Goal: Transaction & Acquisition: Purchase product/service

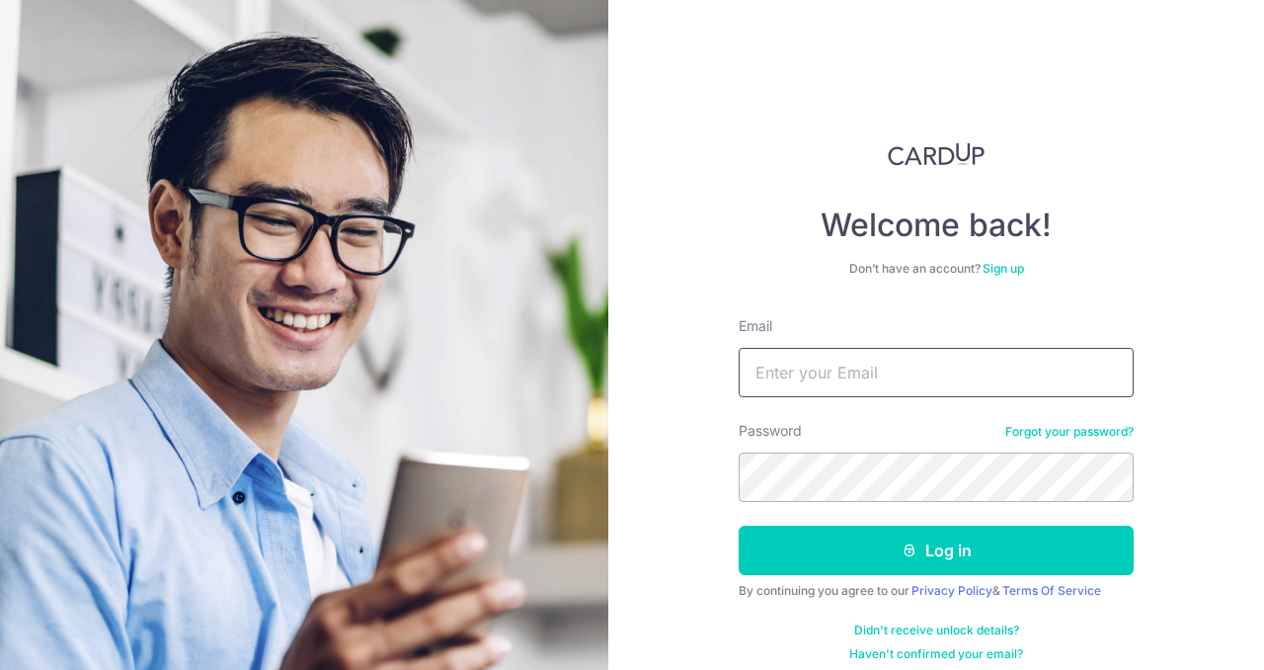
click at [904, 372] on input "Email" at bounding box center [936, 372] width 395 height 49
type input "[EMAIL_ADDRESS][DOMAIN_NAME]"
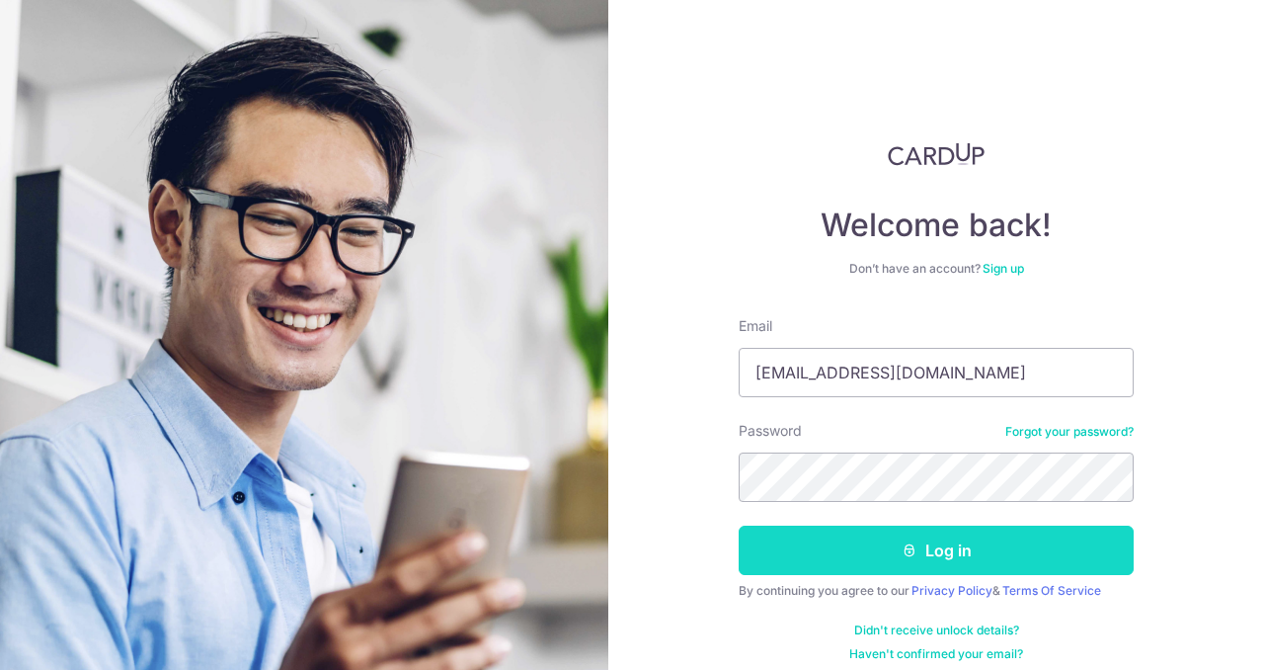
click at [863, 547] on button "Log in" at bounding box center [936, 550] width 395 height 49
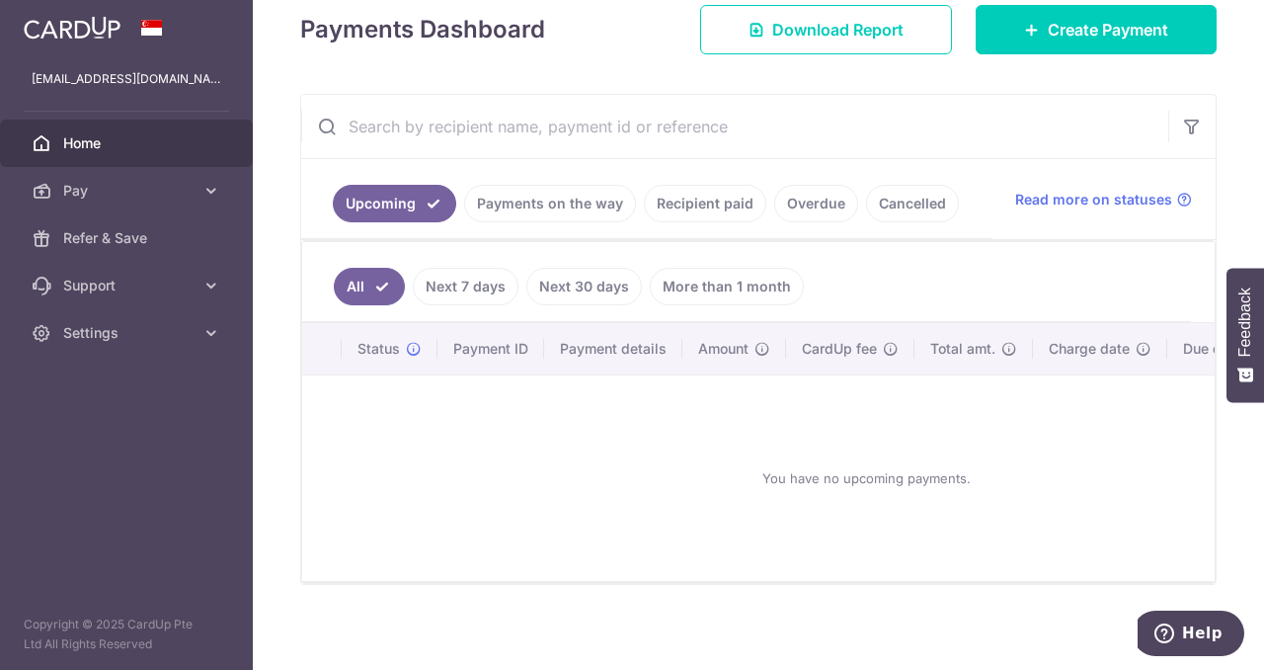
scroll to position [288, 0]
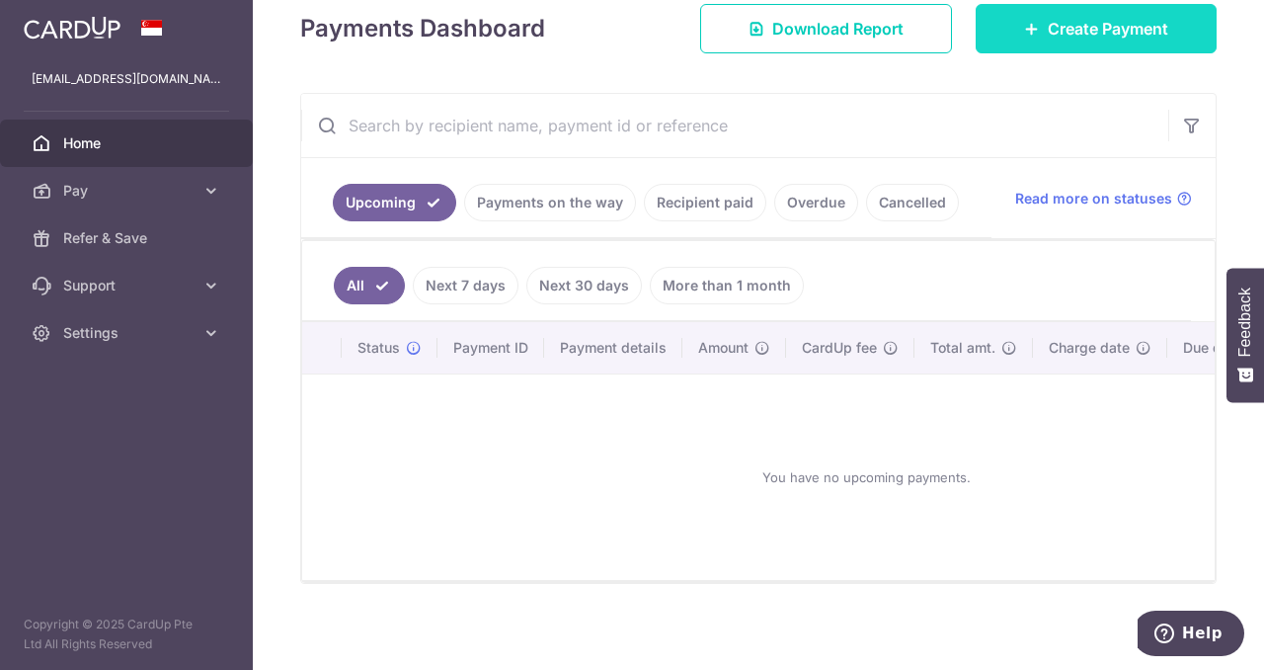
click at [1090, 18] on span "Create Payment" at bounding box center [1108, 29] width 121 height 24
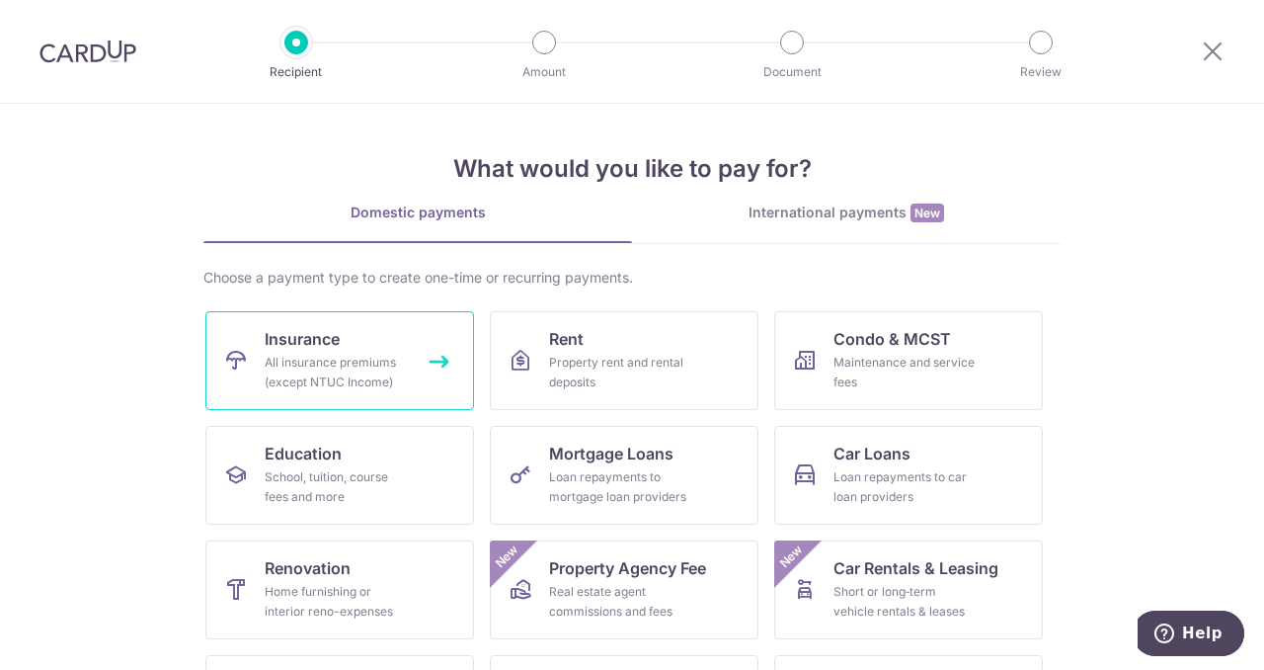
click at [409, 337] on link "Insurance All insurance premiums (except NTUC Income)" at bounding box center [339, 360] width 269 height 99
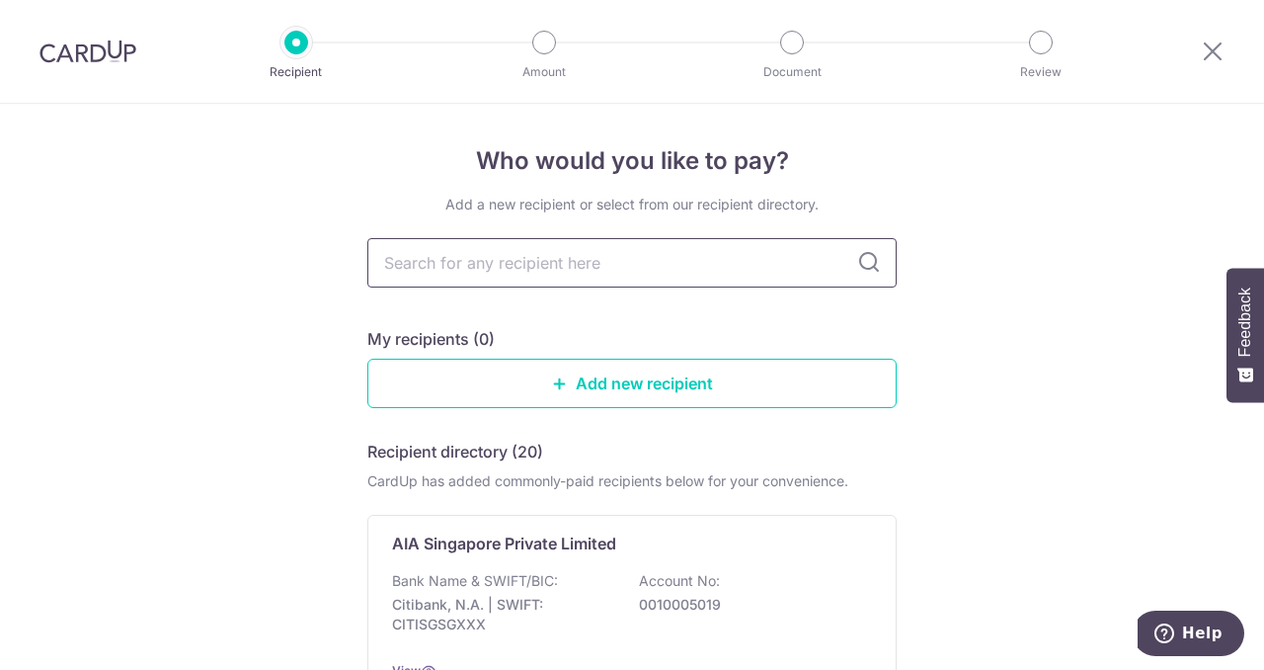
drag, startPoint x: 0, startPoint y: 0, endPoint x: 506, endPoint y: 277, distance: 576.5
click at [506, 277] on input "text" at bounding box center [632, 262] width 530 height 49
type input "SING"
type input "SINGLIFE"
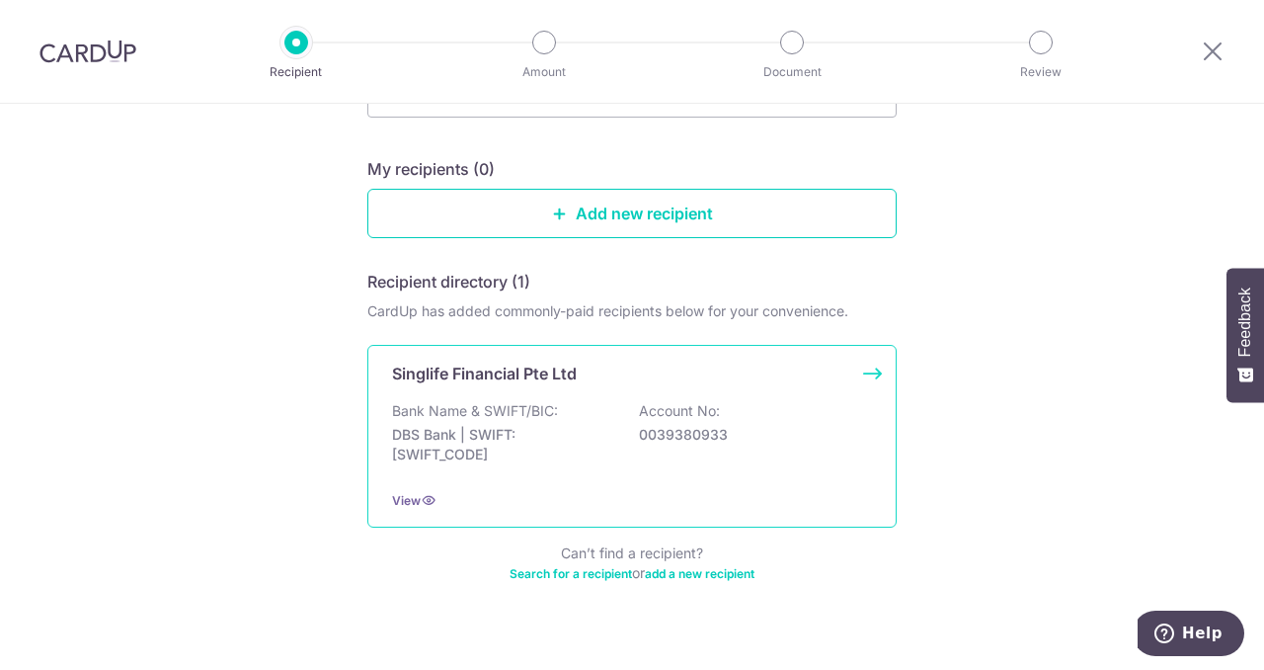
scroll to position [198, 0]
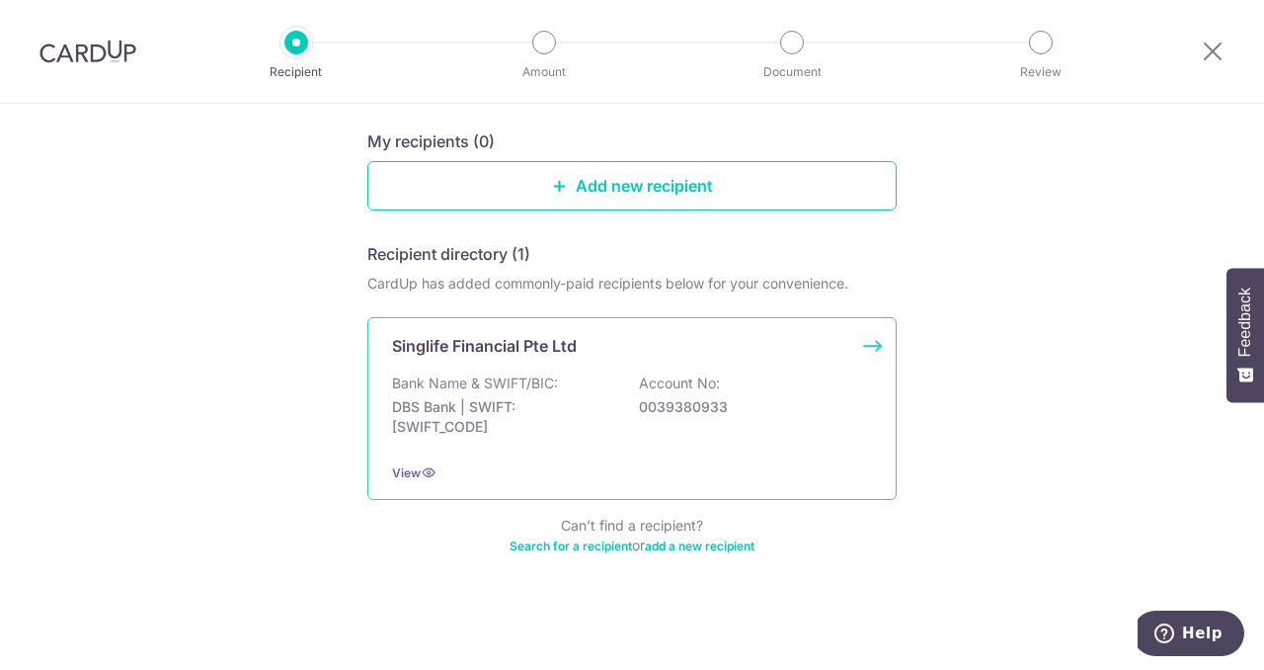
click at [867, 342] on div "Singlife Financial Pte Ltd Bank Name & SWIFT/BIC: DBS Bank | SWIFT: DBSSSGSGXXX…" at bounding box center [632, 408] width 530 height 183
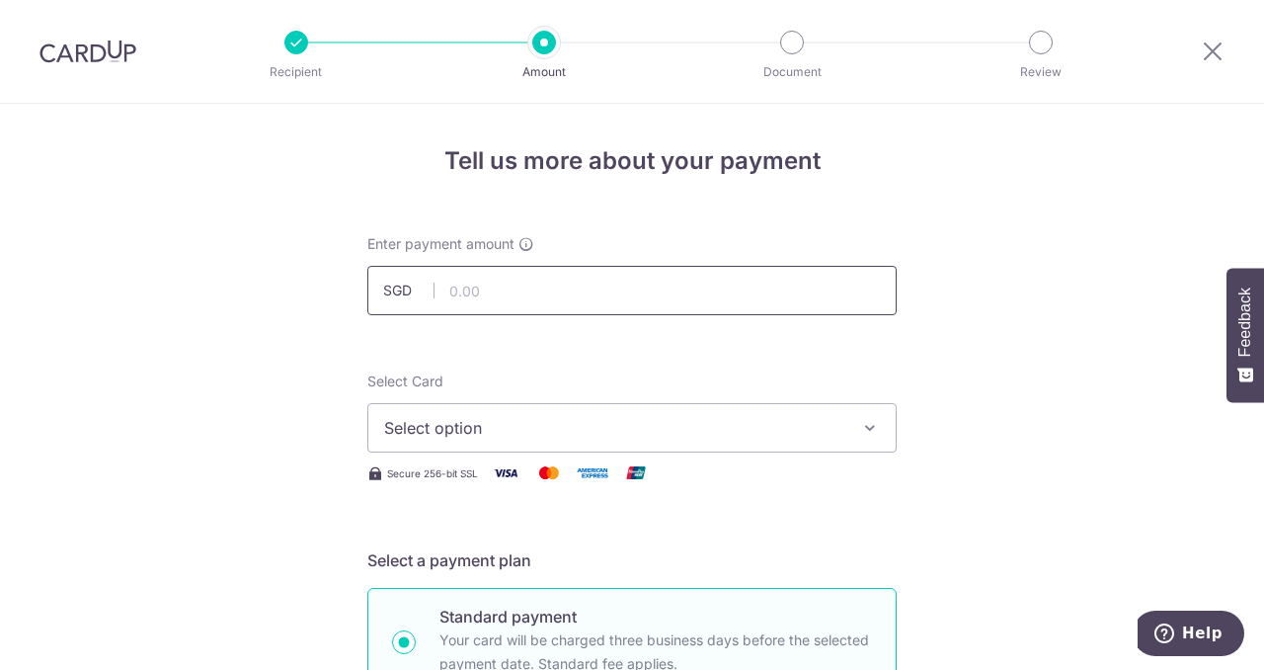
click at [689, 280] on input "text" at bounding box center [632, 290] width 530 height 49
type input "44,364.25"
click at [850, 426] on button "Select option" at bounding box center [632, 427] width 530 height 49
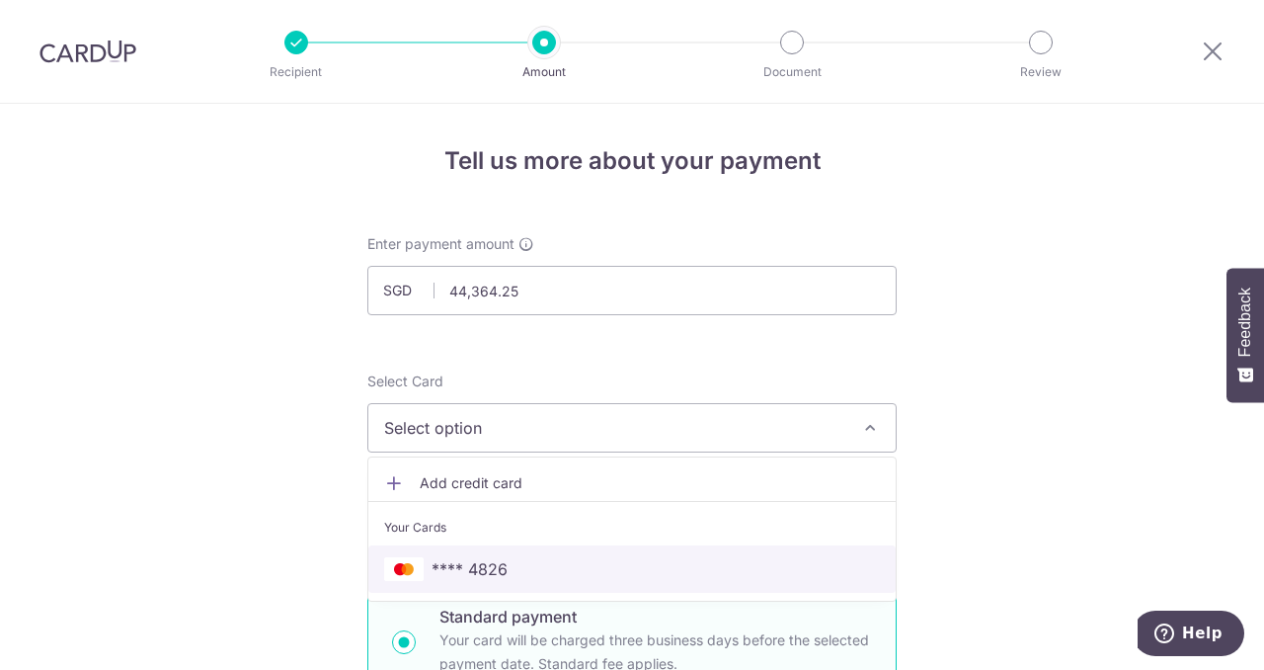
click at [773, 566] on span "**** 4826" at bounding box center [632, 569] width 496 height 24
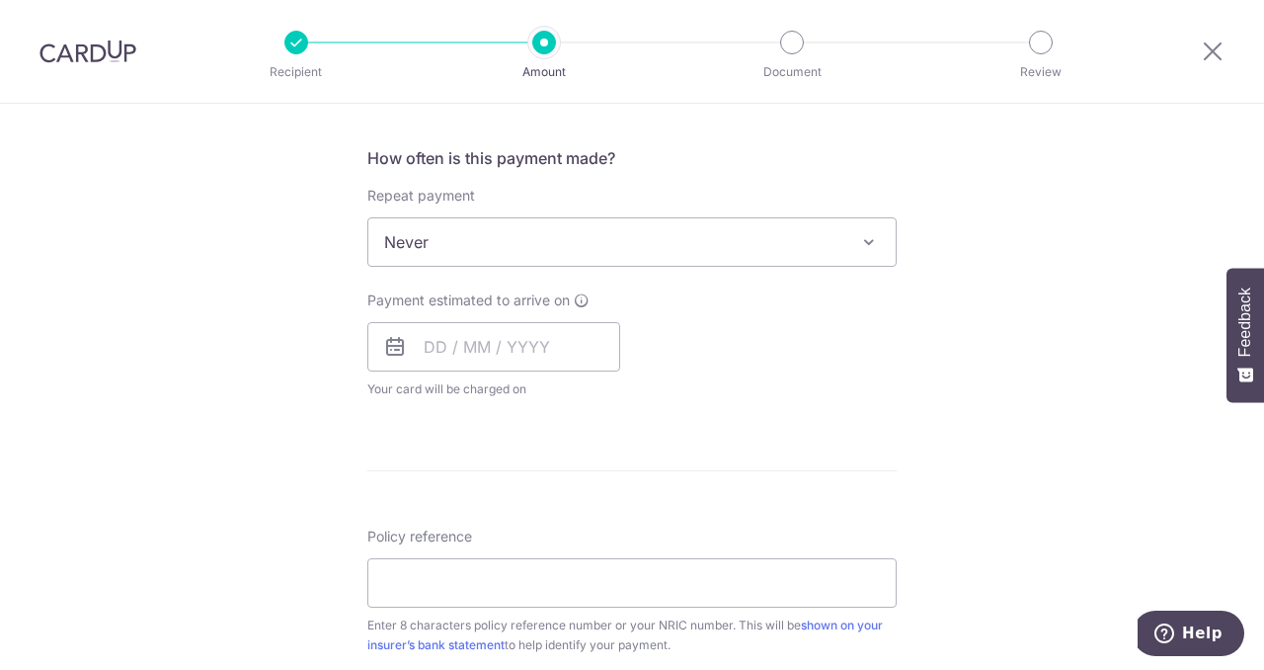
scroll to position [769, 0]
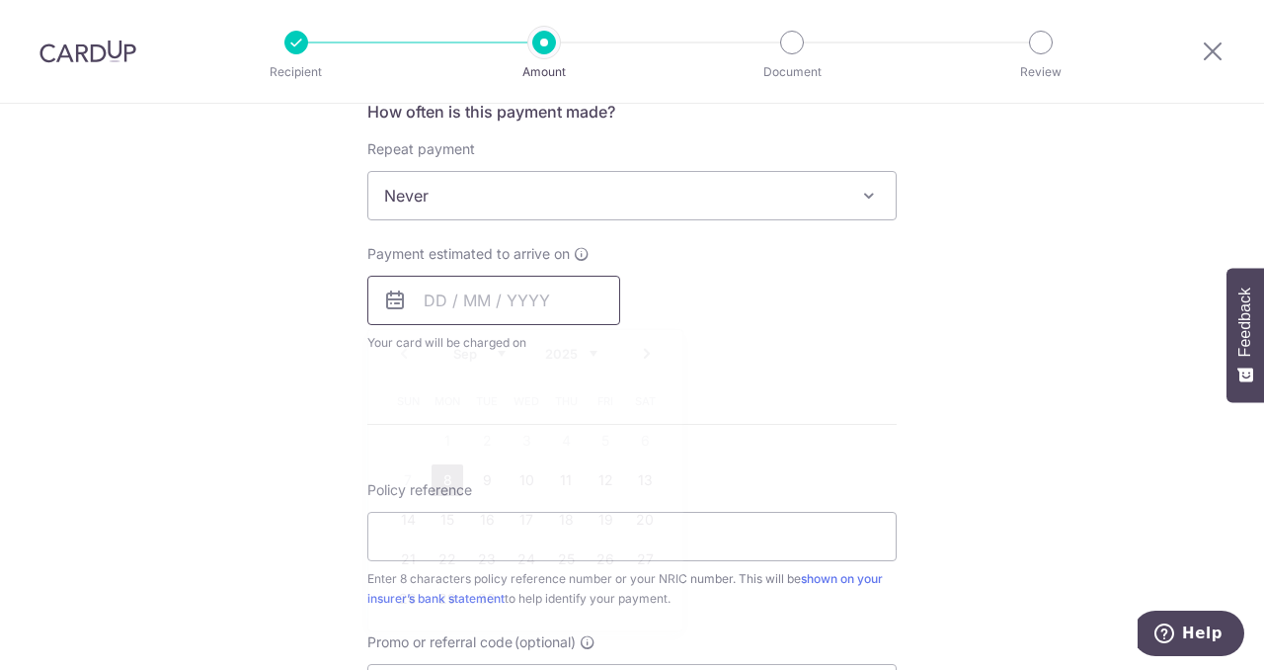
click at [471, 291] on input "text" at bounding box center [493, 300] width 253 height 49
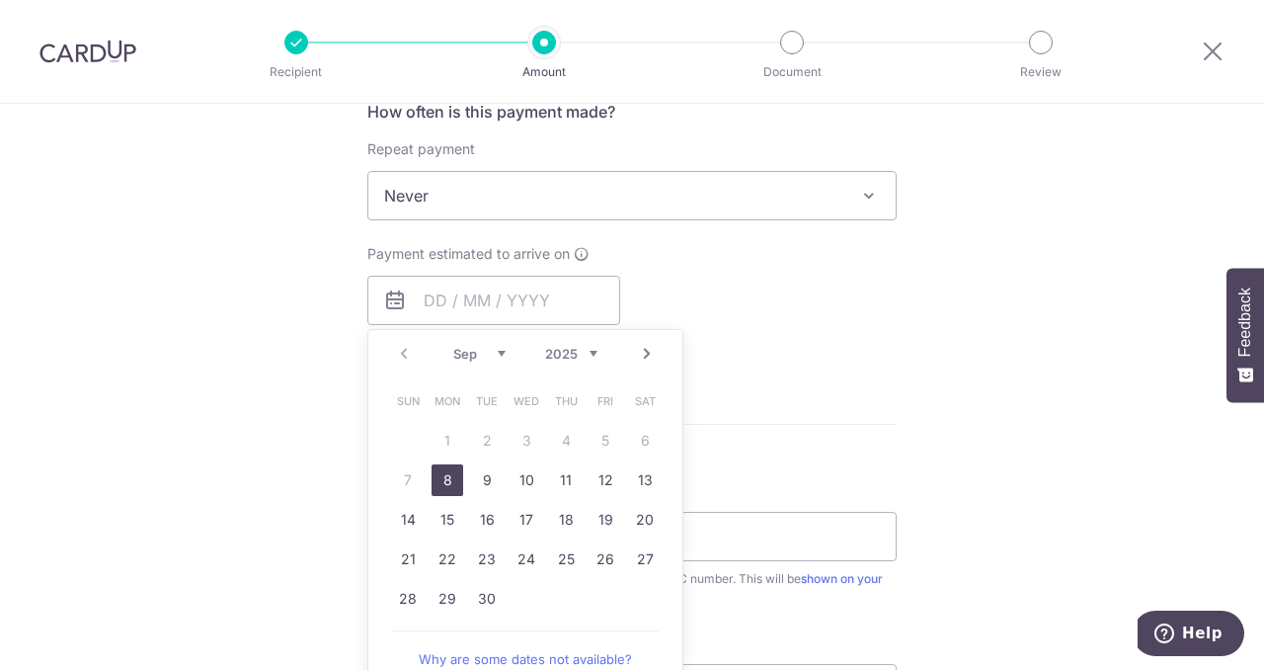
click at [445, 476] on link "8" at bounding box center [448, 480] width 32 height 32
type input "08/09/2025"
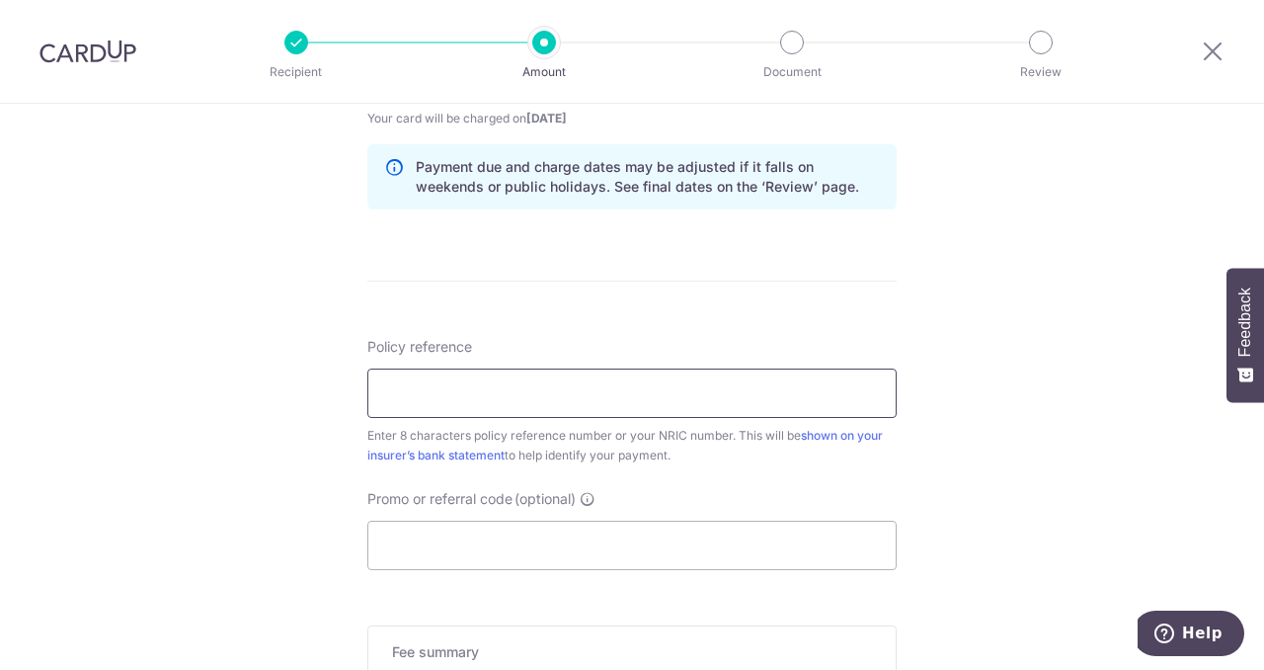
scroll to position [994, 0]
click at [453, 384] on input "Policy reference" at bounding box center [632, 391] width 530 height 49
type input "83116871"
click at [532, 549] on input "Promo or referral code (optional)" at bounding box center [632, 544] width 530 height 49
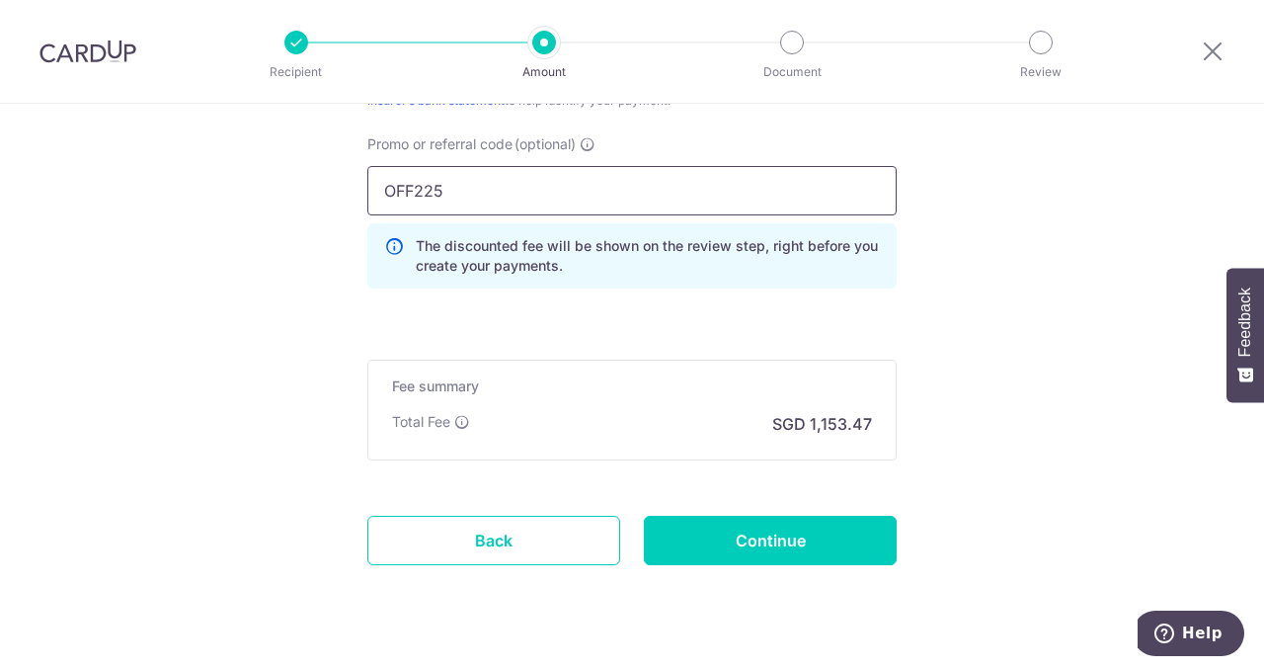
scroll to position [1351, 0]
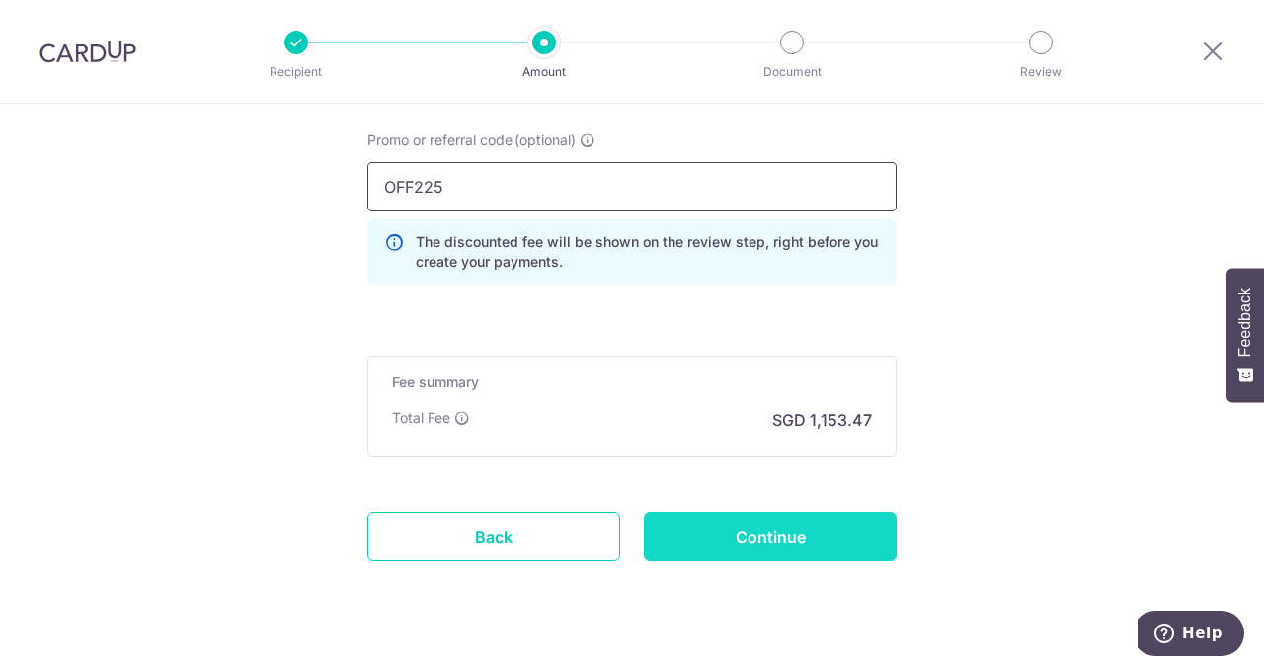
type input "OFF225"
click at [830, 517] on input "Continue" at bounding box center [770, 536] width 253 height 49
type input "Create Schedule"
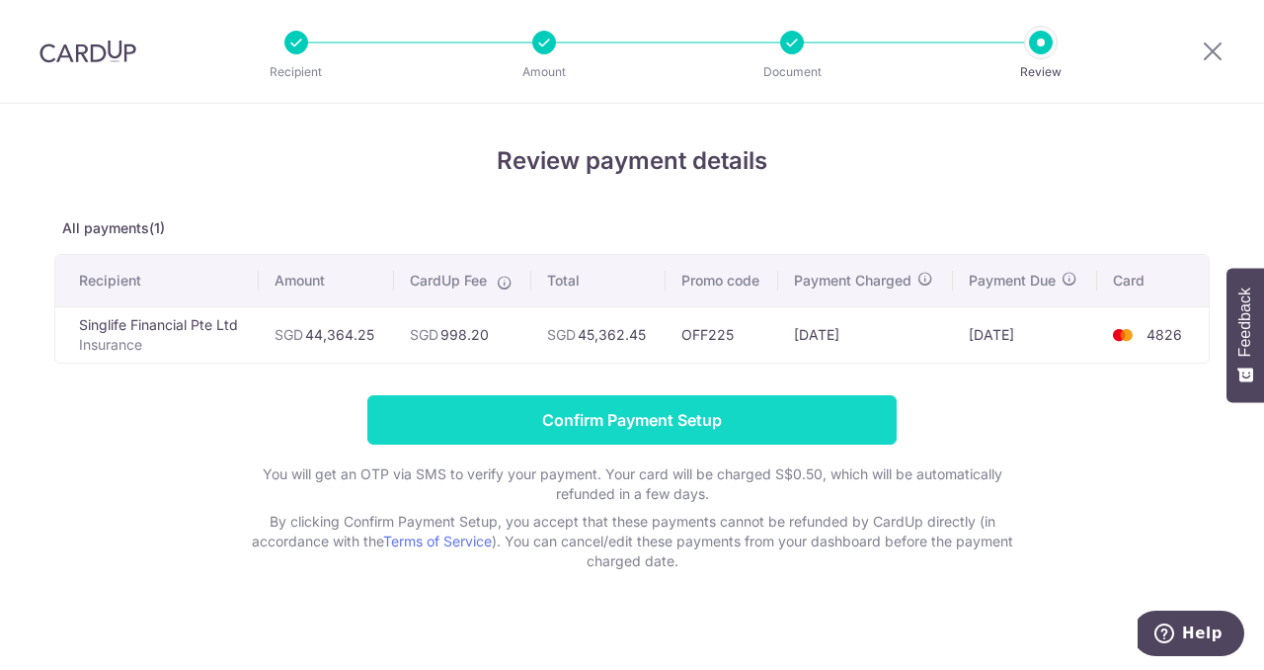
click at [674, 417] on input "Confirm Payment Setup" at bounding box center [632, 419] width 530 height 49
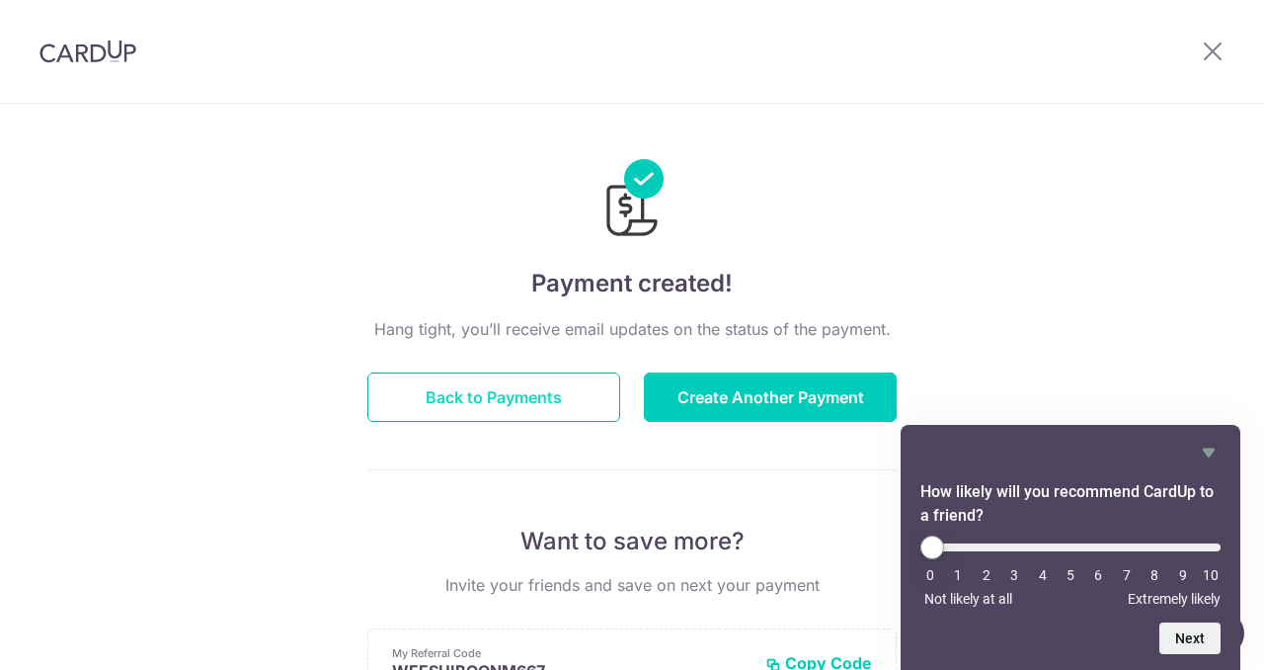
click at [545, 396] on button "Back to Payments" at bounding box center [493, 396] width 253 height 49
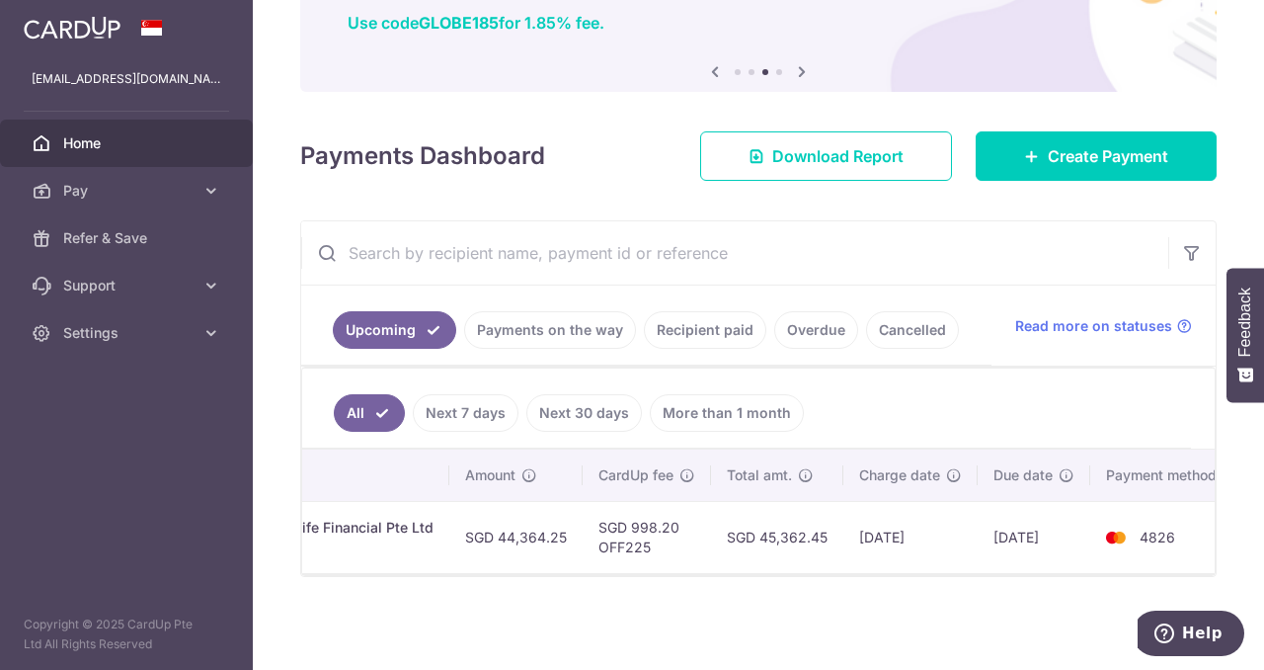
scroll to position [0, 541]
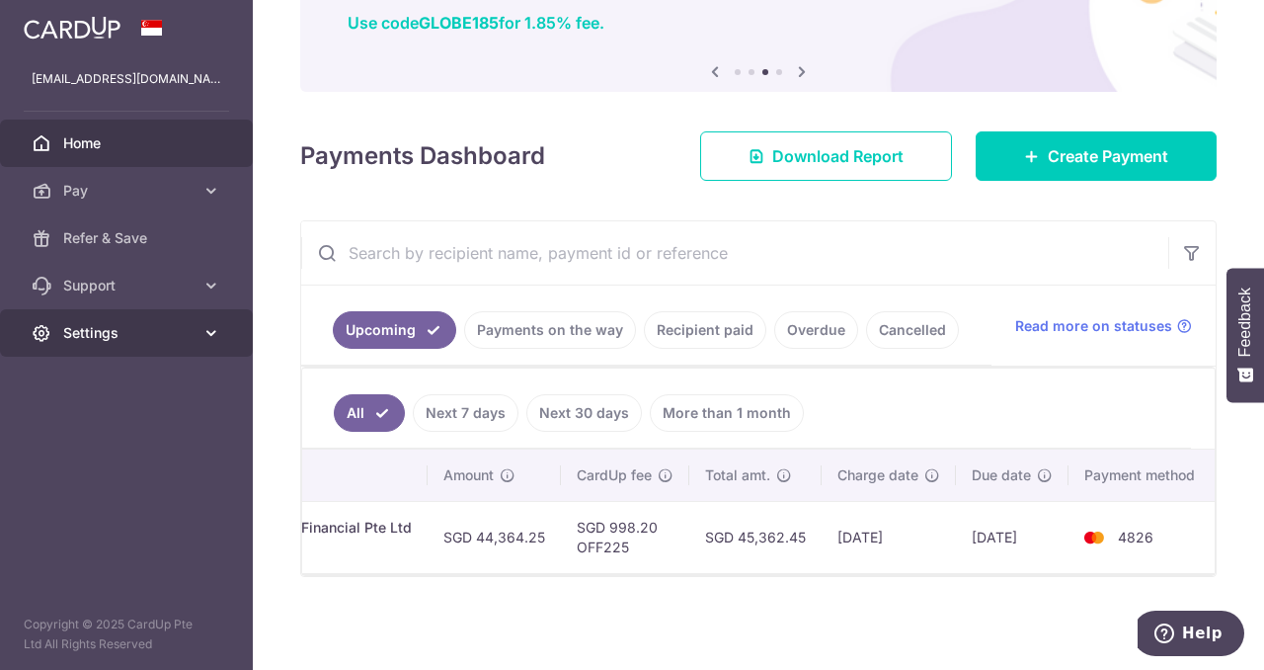
click at [109, 343] on link "Settings" at bounding box center [126, 332] width 253 height 47
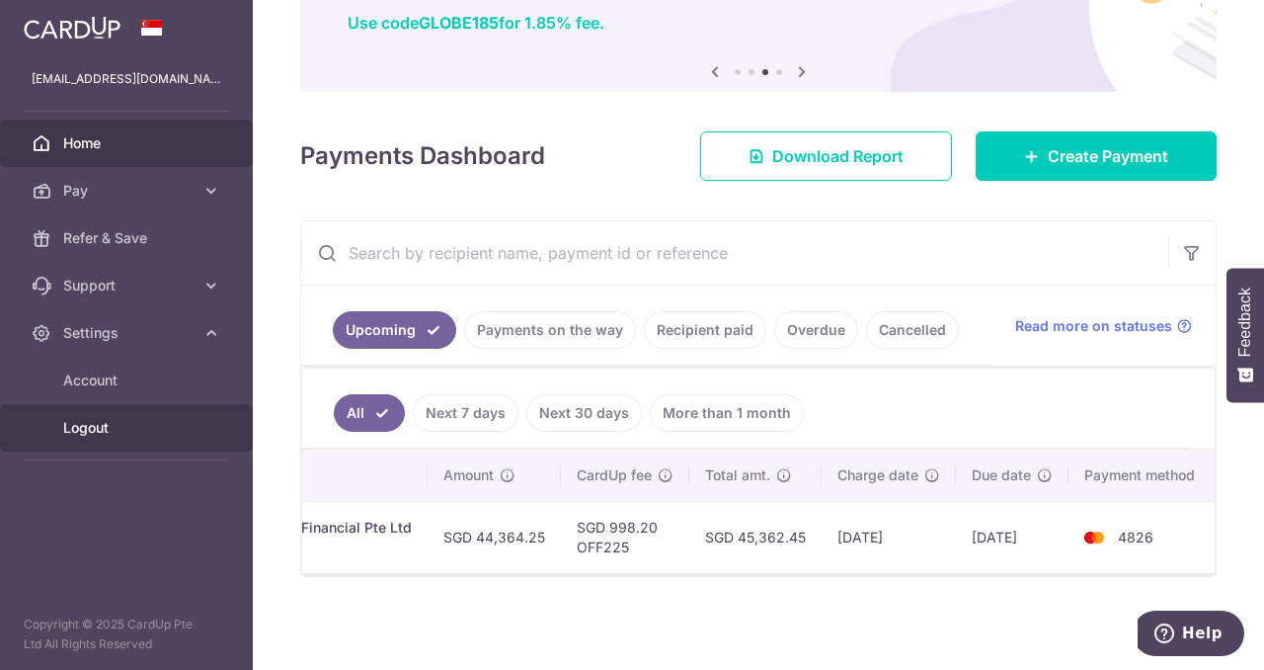
click at [107, 434] on span "Logout" at bounding box center [128, 428] width 130 height 20
